Goal: Information Seeking & Learning: Learn about a topic

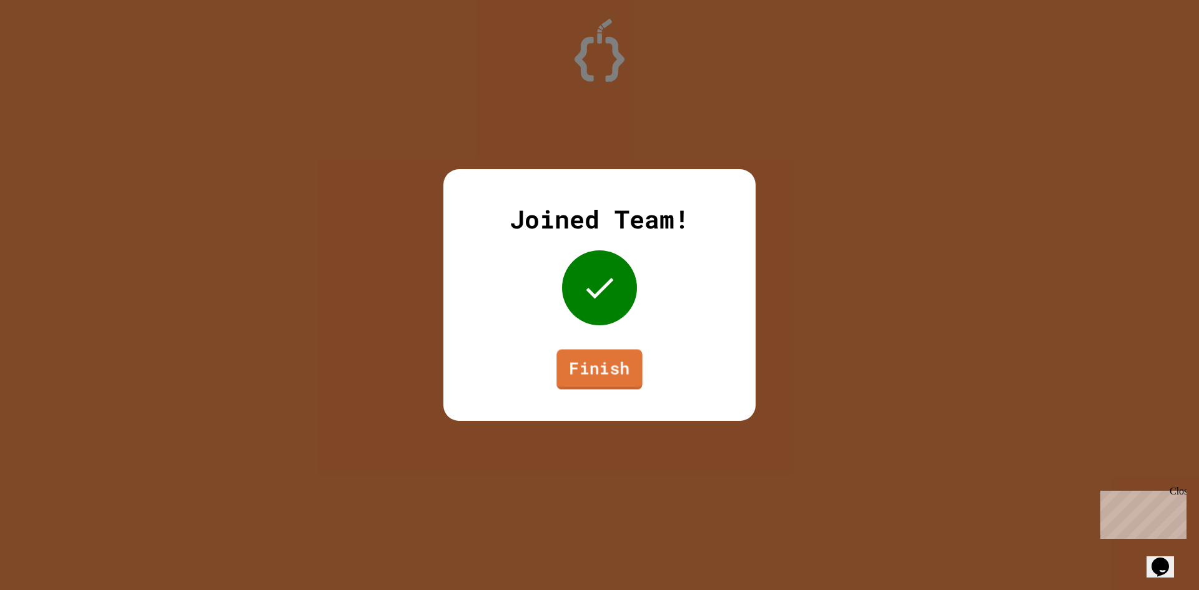
click at [608, 378] on link "Finish" at bounding box center [599, 370] width 86 height 40
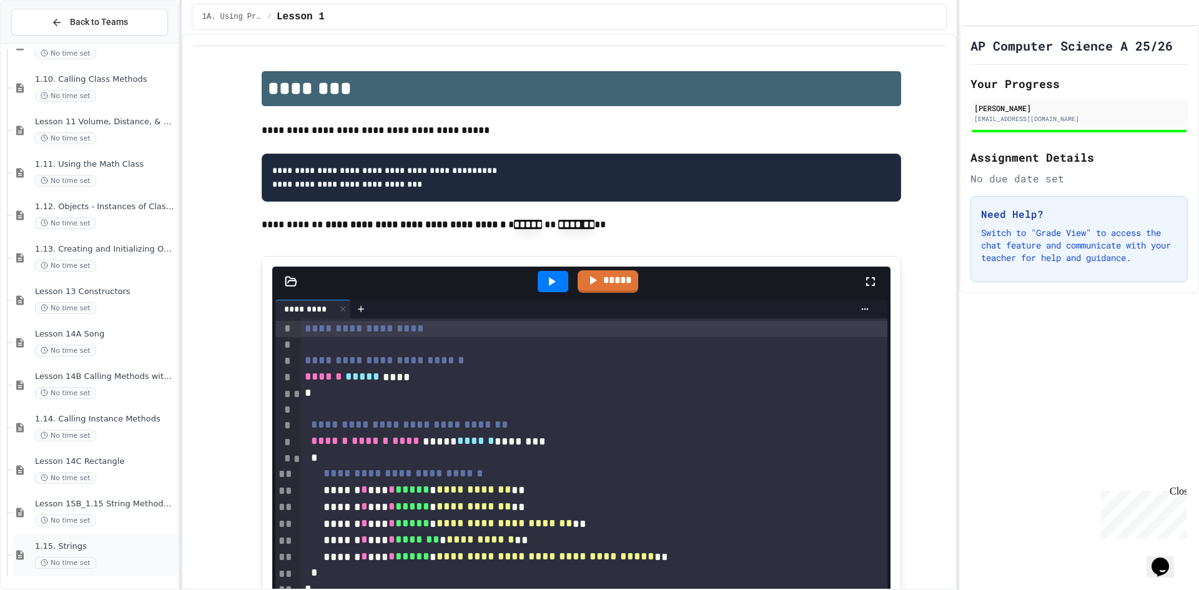
click at [111, 548] on span "1.15. Strings" at bounding box center [105, 546] width 140 height 11
